Goal: Communication & Community: Share content

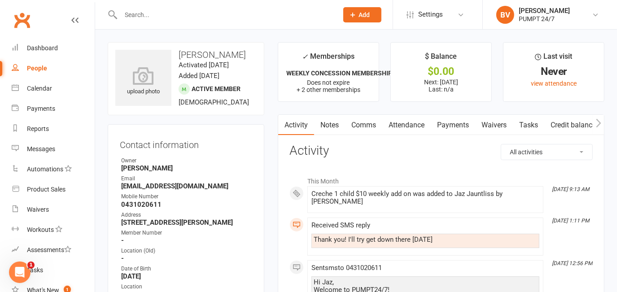
scroll to position [42, 0]
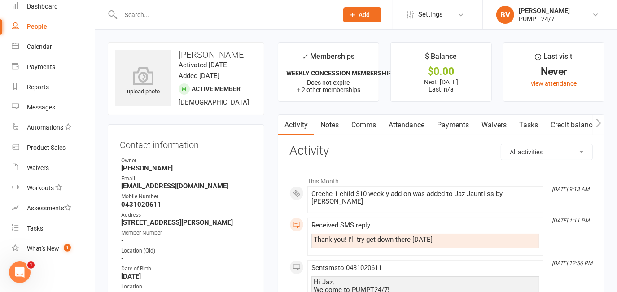
click at [188, 15] on input "text" at bounding box center [225, 15] width 214 height 13
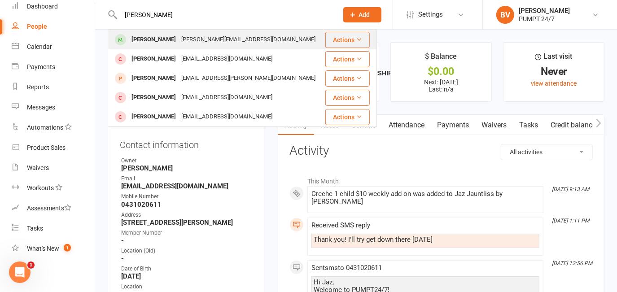
type input "[PERSON_NAME]"
click at [184, 39] on div "[PERSON_NAME][EMAIL_ADDRESS][DOMAIN_NAME]" at bounding box center [249, 39] width 140 height 13
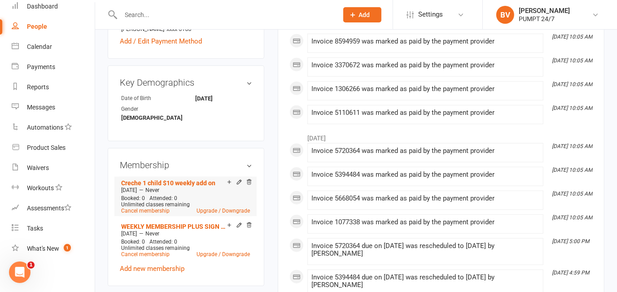
scroll to position [408, 0]
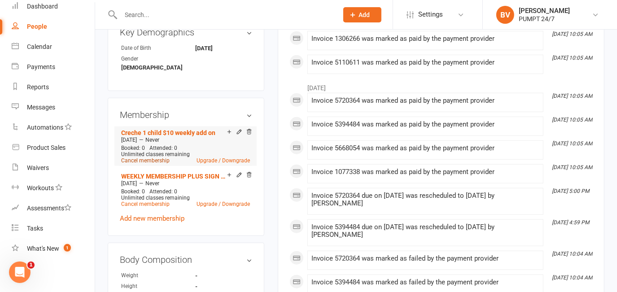
click at [155, 157] on link "Cancel membership" at bounding box center [145, 160] width 48 height 6
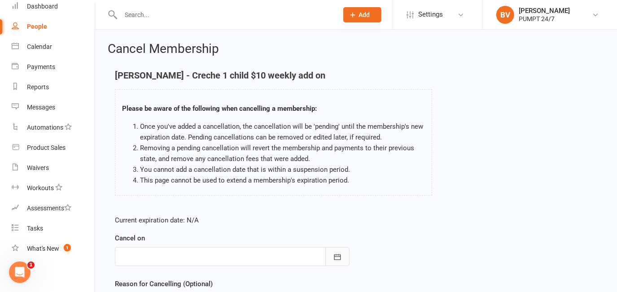
click at [342, 252] on button "button" at bounding box center [337, 256] width 24 height 19
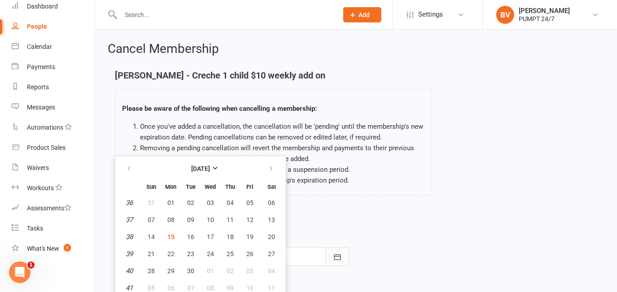
scroll to position [2, 0]
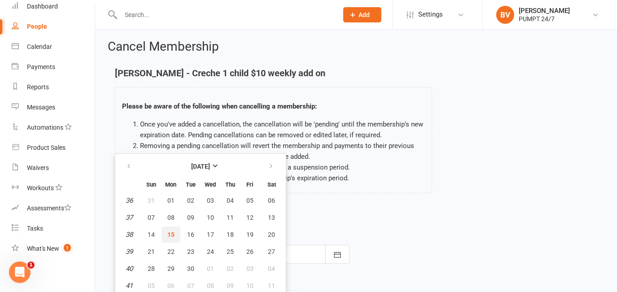
click at [170, 232] on span "15" at bounding box center [170, 234] width 7 height 7
type input "[DATE]"
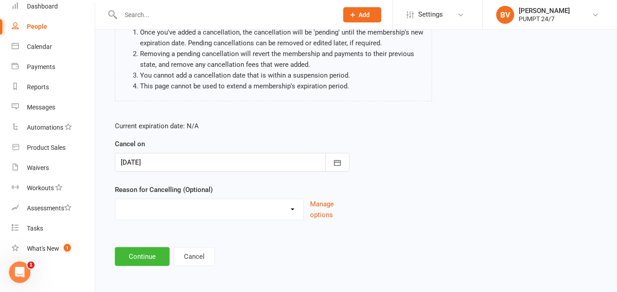
scroll to position [94, 0]
click at [148, 262] on button "Continue" at bounding box center [142, 256] width 55 height 19
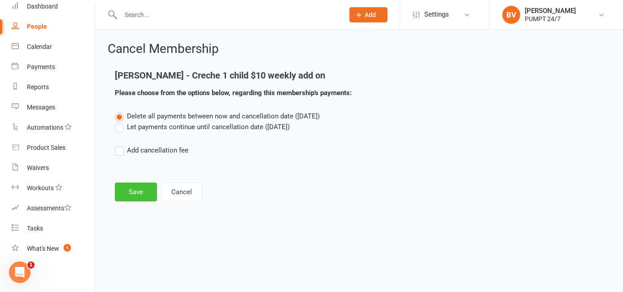
click at [140, 198] on button "Save" at bounding box center [136, 192] width 42 height 19
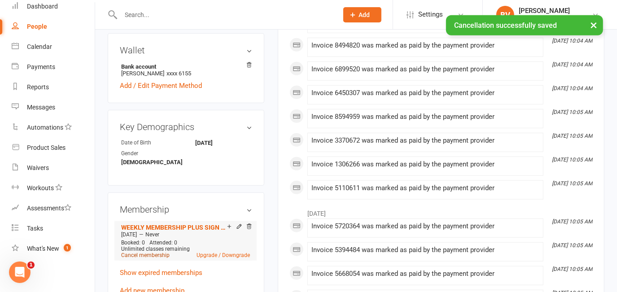
scroll to position [326, 0]
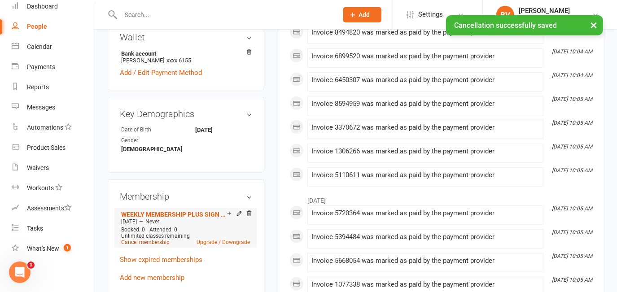
click at [147, 239] on link "Cancel membership" at bounding box center [145, 242] width 48 height 6
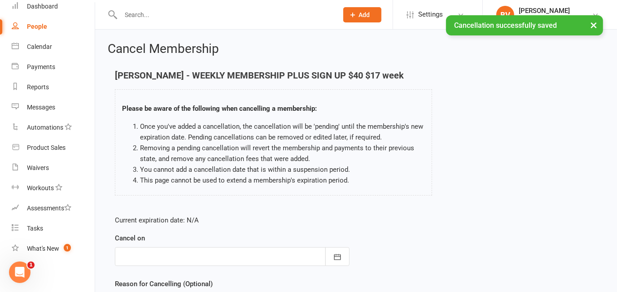
click at [186, 261] on div at bounding box center [232, 256] width 235 height 19
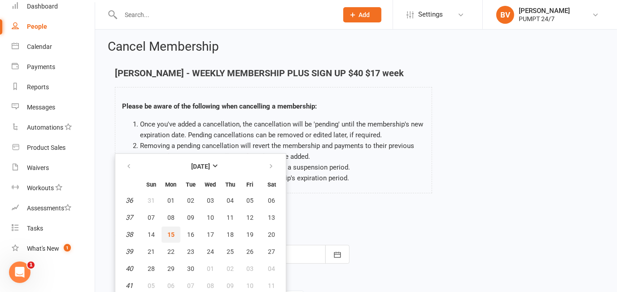
click at [170, 235] on span "15" at bounding box center [170, 234] width 7 height 7
type input "[DATE]"
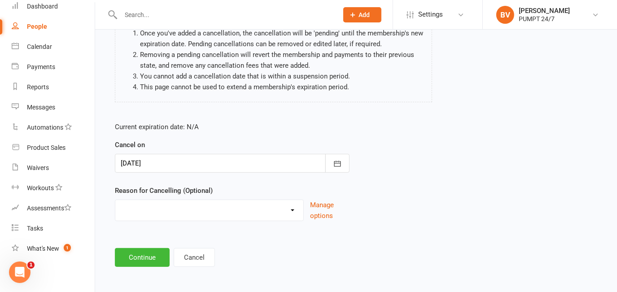
scroll to position [94, 0]
click at [158, 256] on button "Continue" at bounding box center [142, 256] width 55 height 19
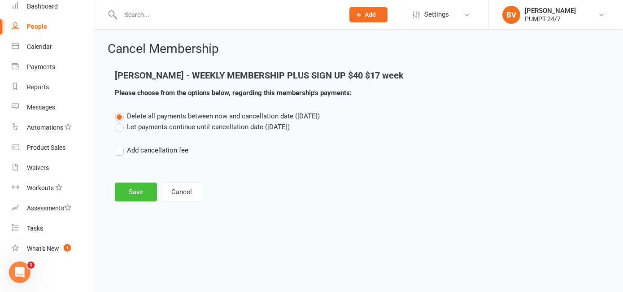
click at [131, 200] on button "Save" at bounding box center [136, 192] width 42 height 19
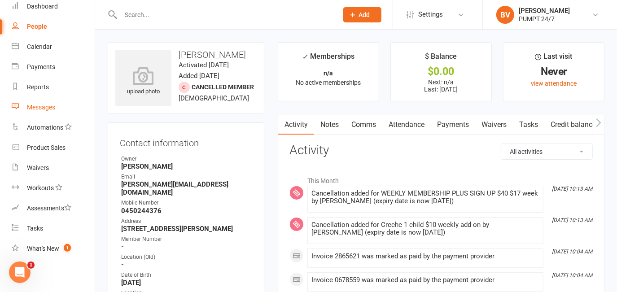
click at [27, 106] on div "Messages" at bounding box center [41, 107] width 28 height 7
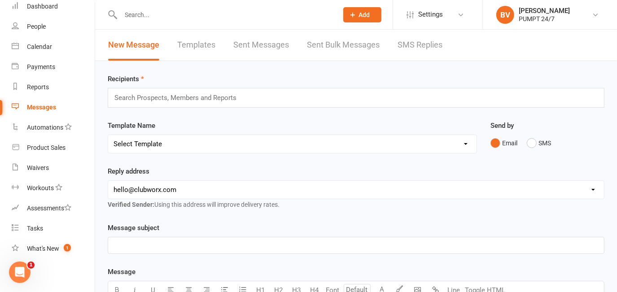
click at [275, 47] on link "Sent Messages" at bounding box center [261, 45] width 56 height 31
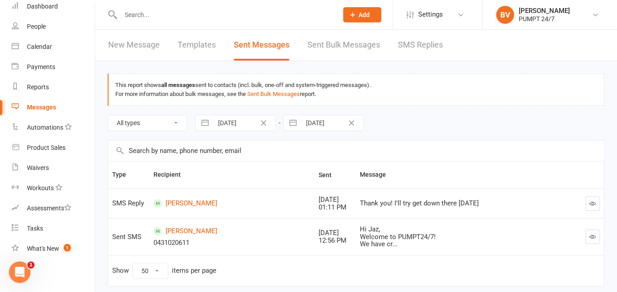
scroll to position [31, 0]
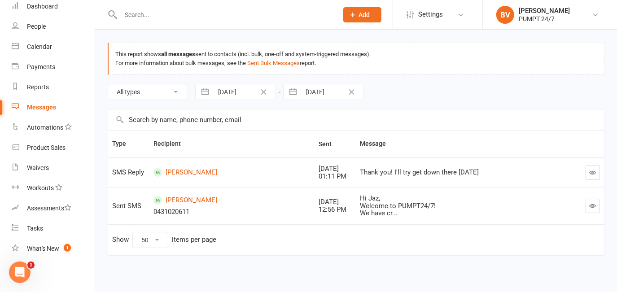
click at [159, 239] on select "10 25 50 100" at bounding box center [150, 239] width 35 height 15
select select "100"
click at [133, 232] on select "10 25 50 100" at bounding box center [150, 239] width 35 height 15
click at [266, 92] on icon "Clear Date" at bounding box center [263, 91] width 5 height 5
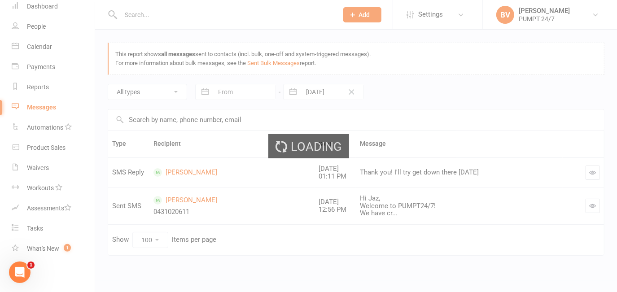
click at [261, 93] on div "Loading" at bounding box center [308, 146] width 617 height 292
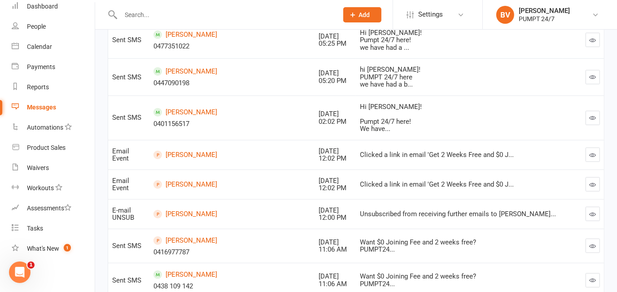
scroll to position [317, 0]
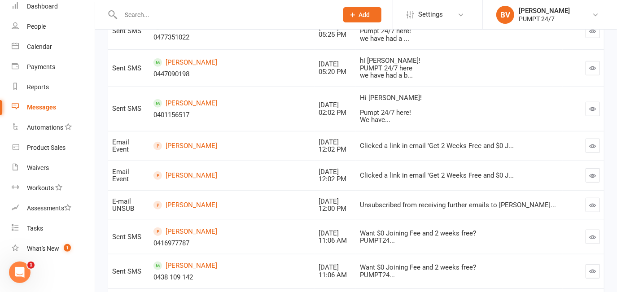
click at [592, 238] on icon "button" at bounding box center [593, 237] width 7 height 7
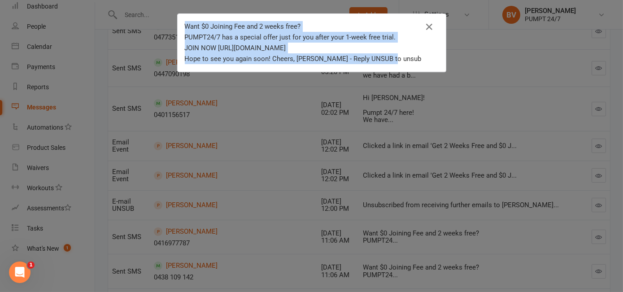
drag, startPoint x: 386, startPoint y: 58, endPoint x: 177, endPoint y: 25, distance: 211.7
click at [178, 25] on div "Want $0 Joining Fee and 2 weeks free? PUMPT24/7 has a special offer just for yo…" at bounding box center [312, 43] width 268 height 58
copy div "Want $0 Joining Fee and 2 weeks free? PUMPT24/7 has a special offer just for yo…"
click at [425, 28] on icon "button" at bounding box center [429, 27] width 11 height 11
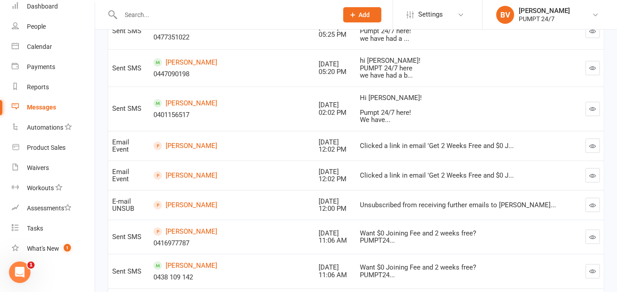
scroll to position [398, 0]
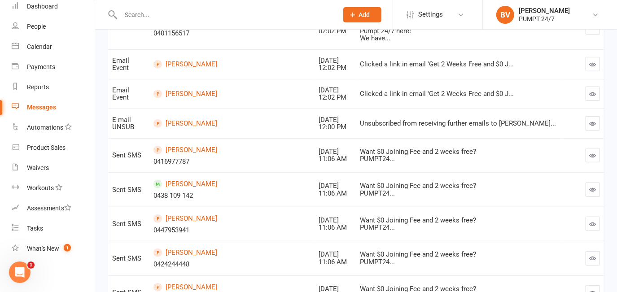
click at [590, 223] on icon "button" at bounding box center [593, 224] width 7 height 7
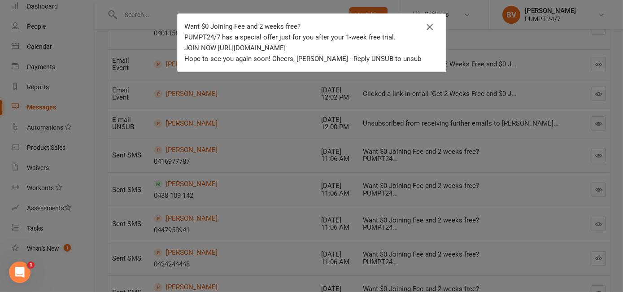
click at [427, 27] on icon "button" at bounding box center [429, 27] width 11 height 11
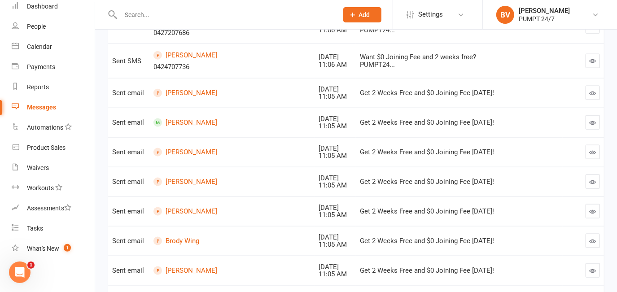
scroll to position [765, 0]
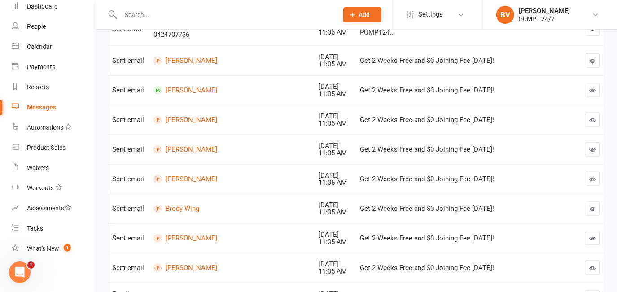
click at [590, 149] on icon "button" at bounding box center [593, 149] width 7 height 7
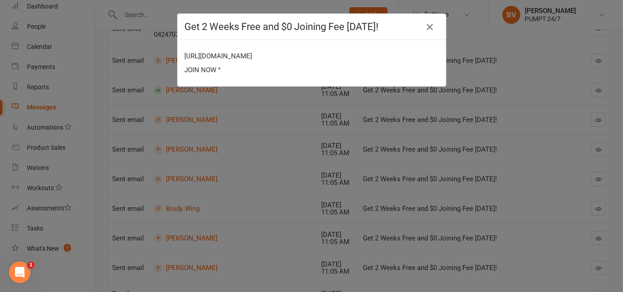
click at [425, 27] on icon "button" at bounding box center [429, 27] width 11 height 11
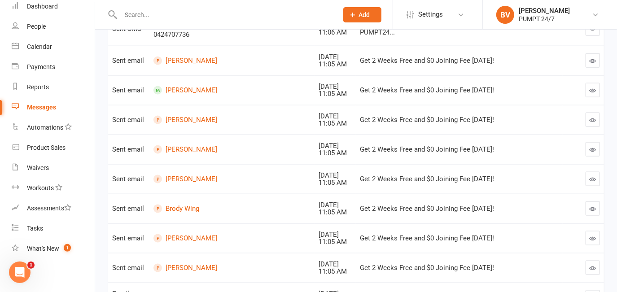
scroll to position [725, 0]
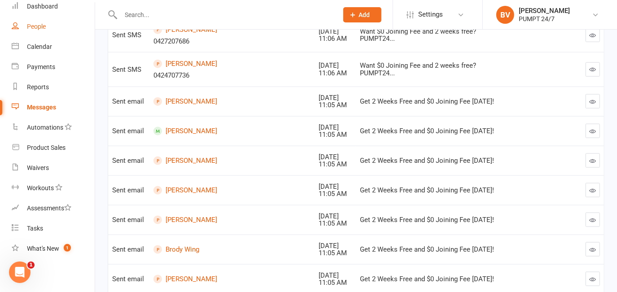
click at [29, 27] on div "People" at bounding box center [36, 26] width 19 height 7
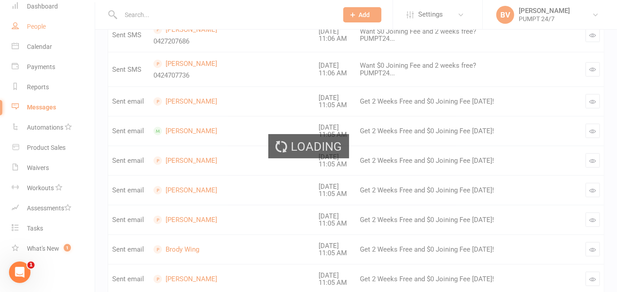
select select "100"
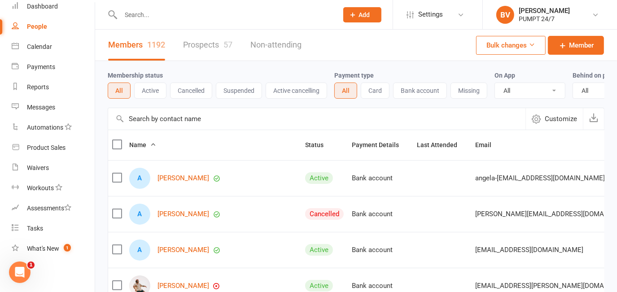
click at [191, 45] on link "Prospects 57" at bounding box center [207, 45] width 49 height 31
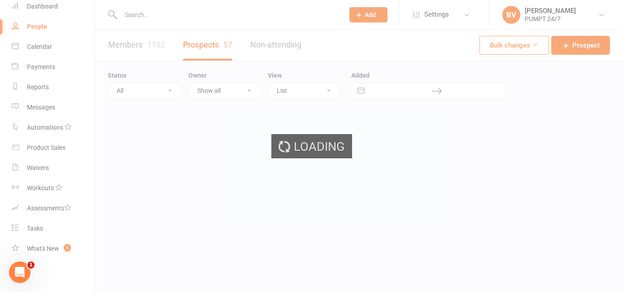
select select "50"
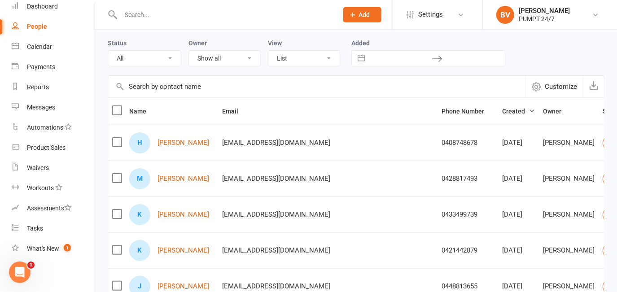
scroll to position [40, 0]
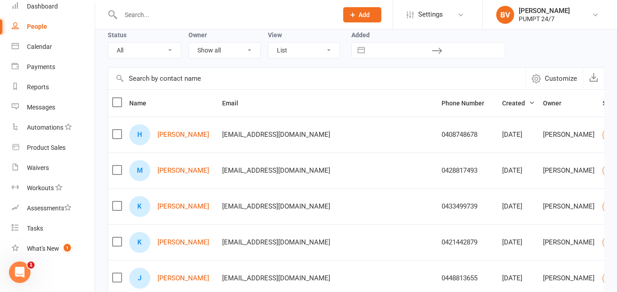
click at [118, 102] on label at bounding box center [116, 102] width 9 height 9
click at [118, 98] on input "checkbox" at bounding box center [116, 98] width 9 height 0
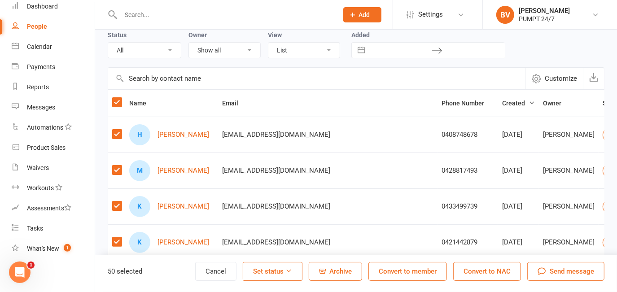
click at [556, 271] on span "Send message" at bounding box center [572, 271] width 44 height 11
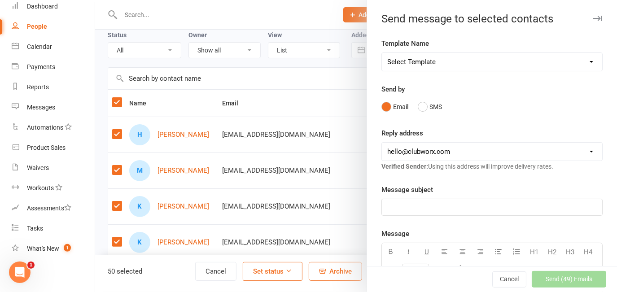
click at [397, 62] on select "Select Template" at bounding box center [492, 62] width 220 height 18
click at [427, 104] on button "SMS" at bounding box center [430, 106] width 24 height 17
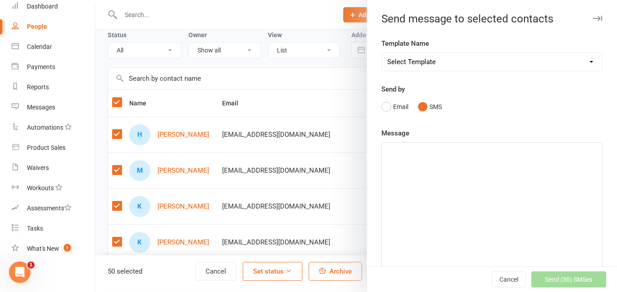
click at [433, 162] on div "﻿" at bounding box center [492, 210] width 220 height 135
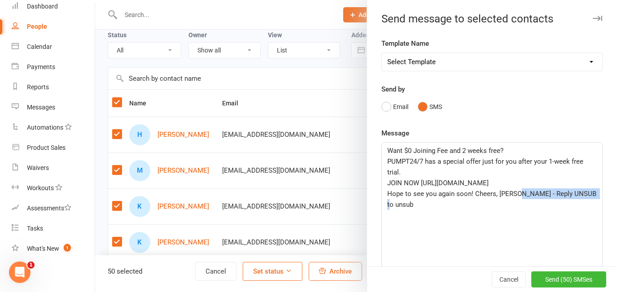
drag, startPoint x: 421, startPoint y: 207, endPoint x: 515, endPoint y: 193, distance: 95.3
click at [515, 193] on p "Hope to see you again soon! Cheers, [PERSON_NAME] - Reply UNSUB to unsub" at bounding box center [492, 199] width 210 height 22
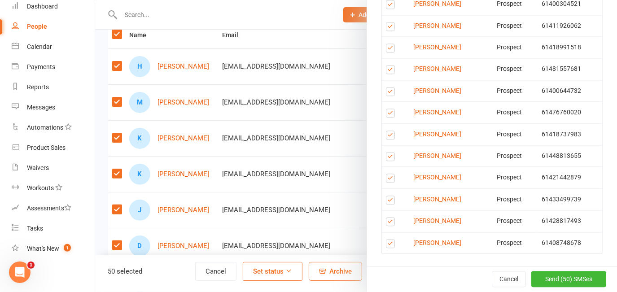
scroll to position [204, 0]
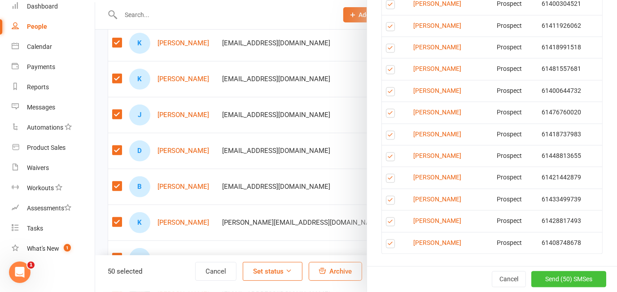
click at [559, 280] on span "Send (50) SMSes" at bounding box center [568, 279] width 47 height 7
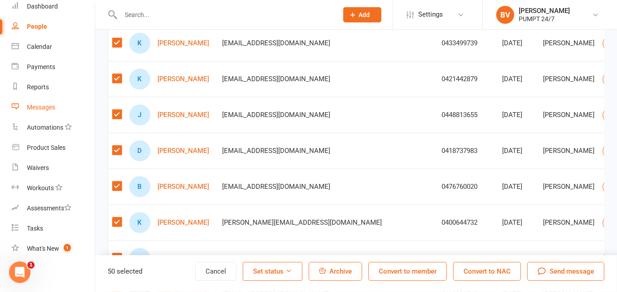
click at [39, 104] on div "Messages" at bounding box center [41, 107] width 28 height 7
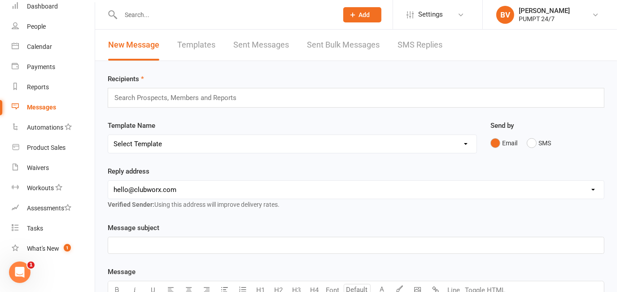
click at [247, 44] on link "Sent Messages" at bounding box center [261, 45] width 56 height 31
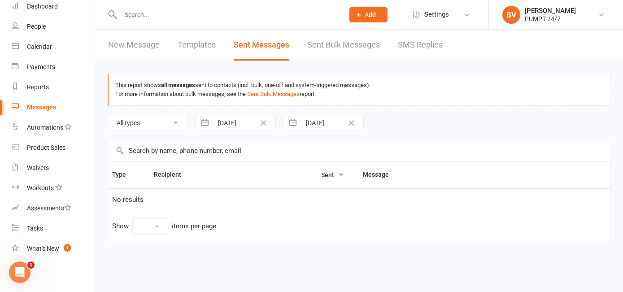
select select "100"
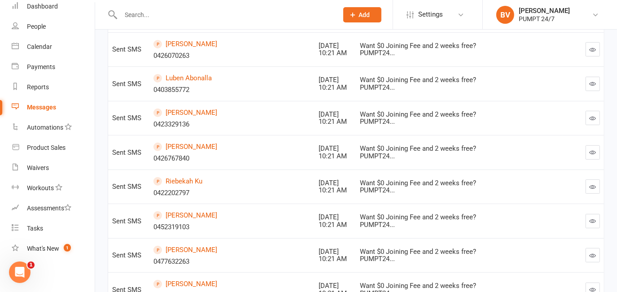
scroll to position [204, 0]
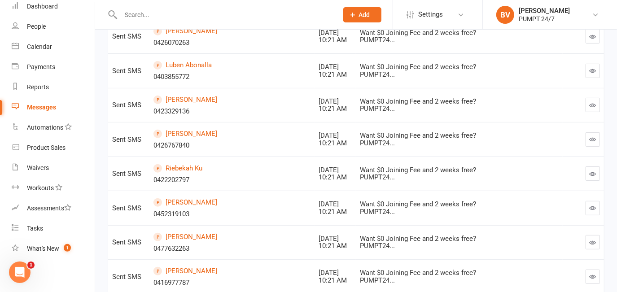
click at [595, 201] on button "button" at bounding box center [593, 208] width 14 height 14
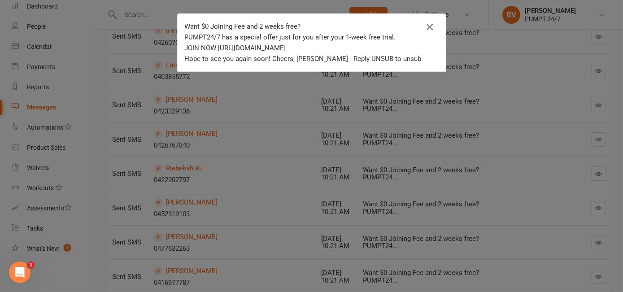
click at [428, 26] on icon "button" at bounding box center [429, 27] width 11 height 11
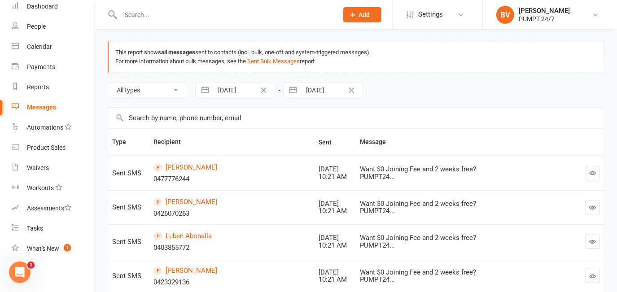
scroll to position [0, 0]
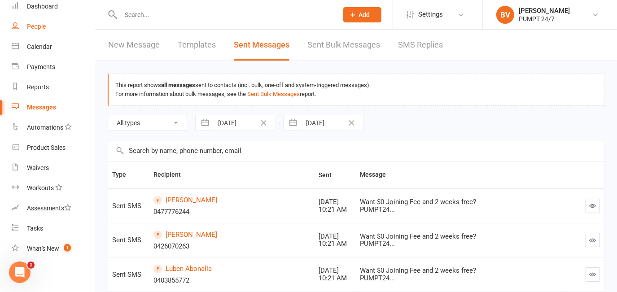
click at [36, 26] on div "People" at bounding box center [36, 26] width 19 height 7
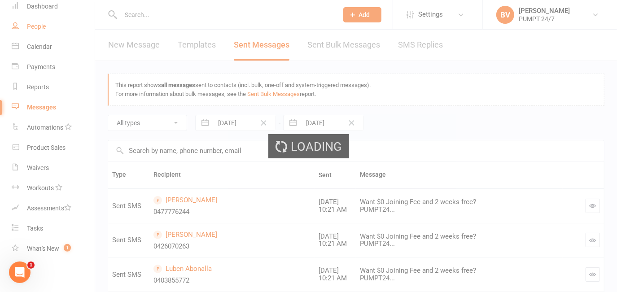
select select "50"
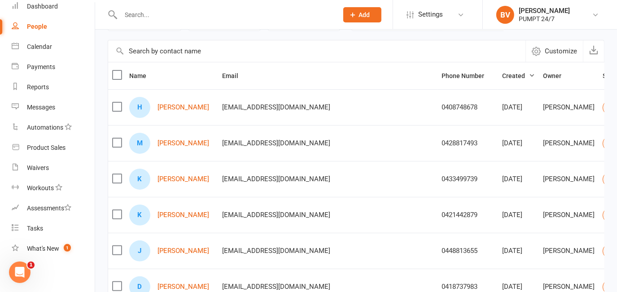
scroll to position [81, 0]
